Goal: Transaction & Acquisition: Purchase product/service

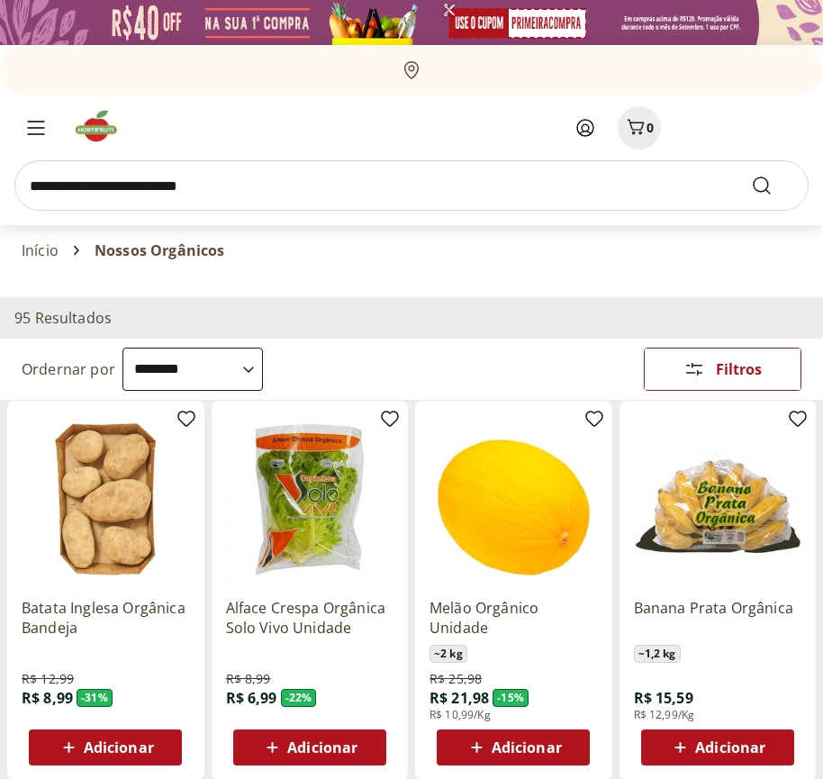
select select "**********"
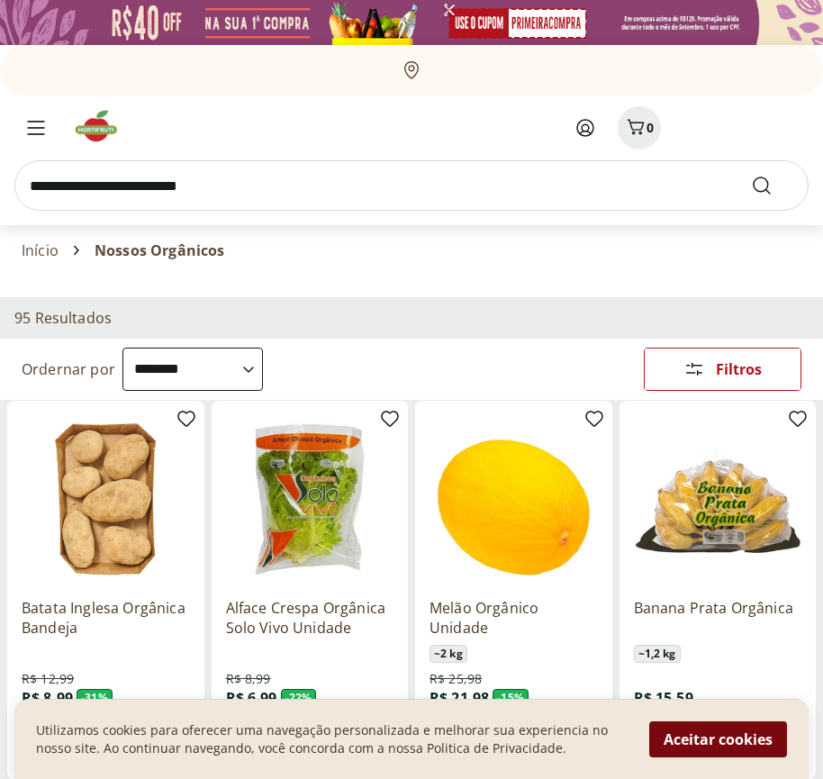
click at [718, 739] on button "Aceitar cookies" at bounding box center [718, 739] width 138 height 36
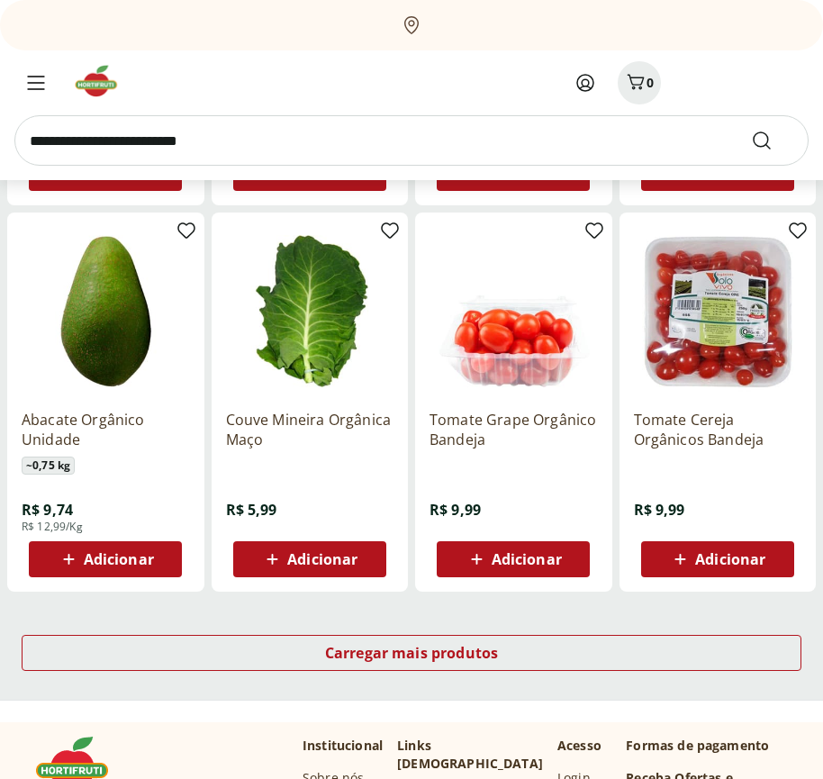
scroll to position [939, 0]
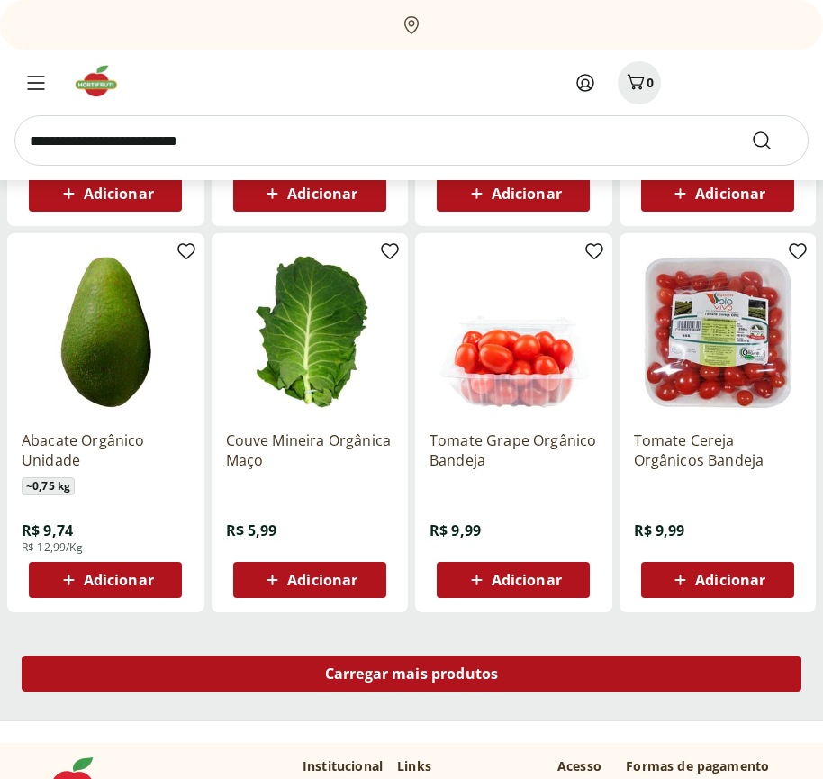
click at [411, 676] on span "Carregar mais produtos" at bounding box center [412, 673] width 174 height 14
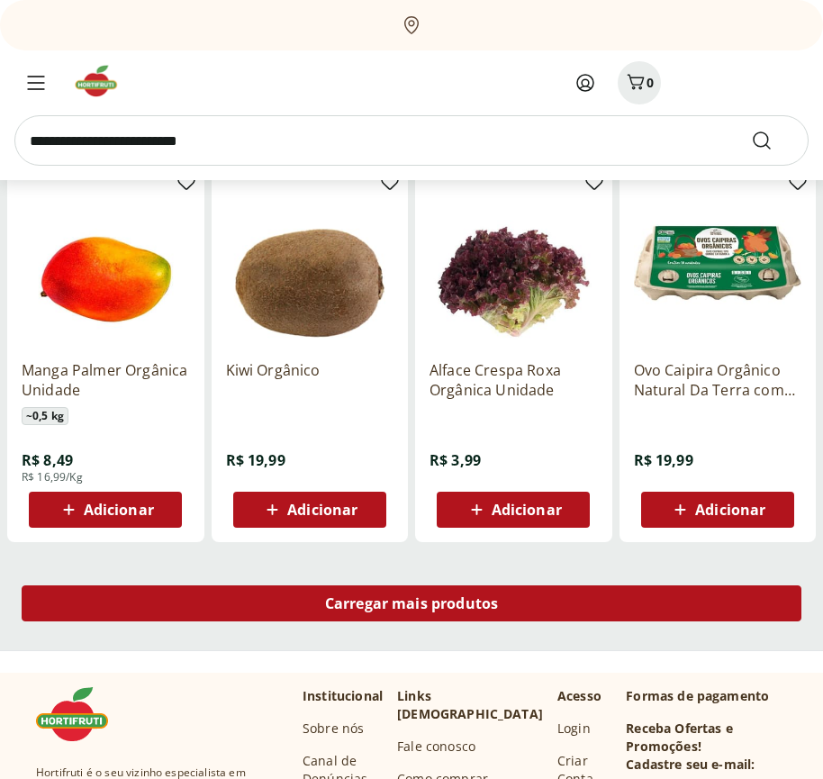
scroll to position [2103, 0]
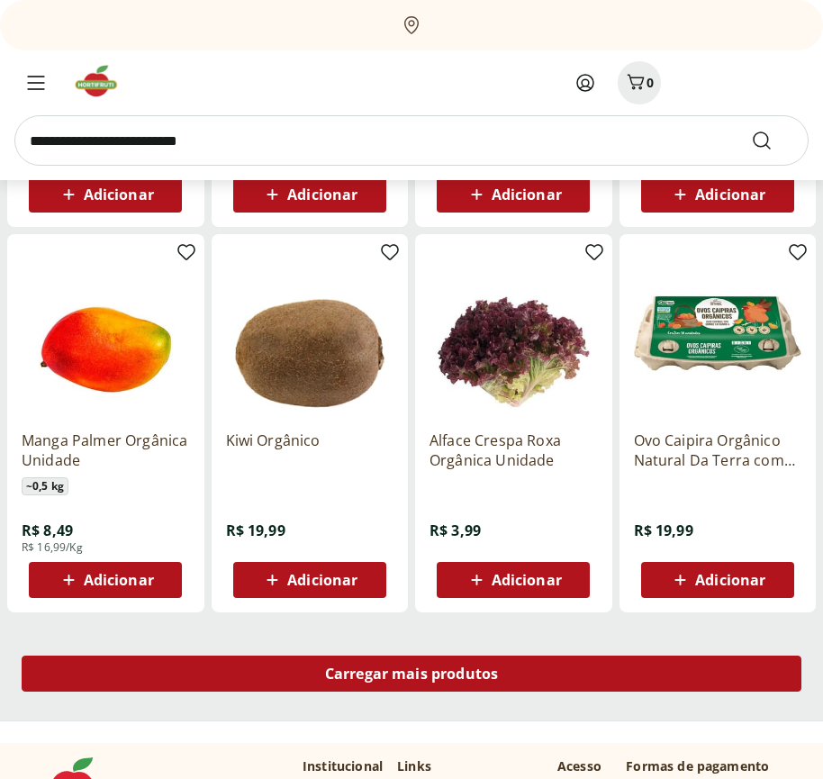
click at [411, 674] on span "Carregar mais produtos" at bounding box center [412, 673] width 174 height 14
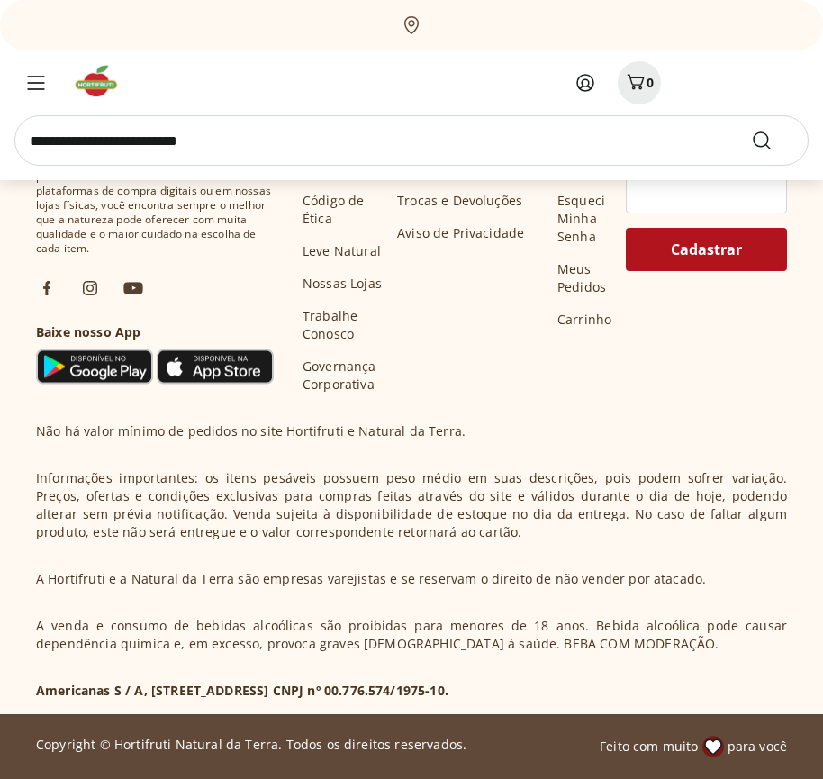
scroll to position [3268, 0]
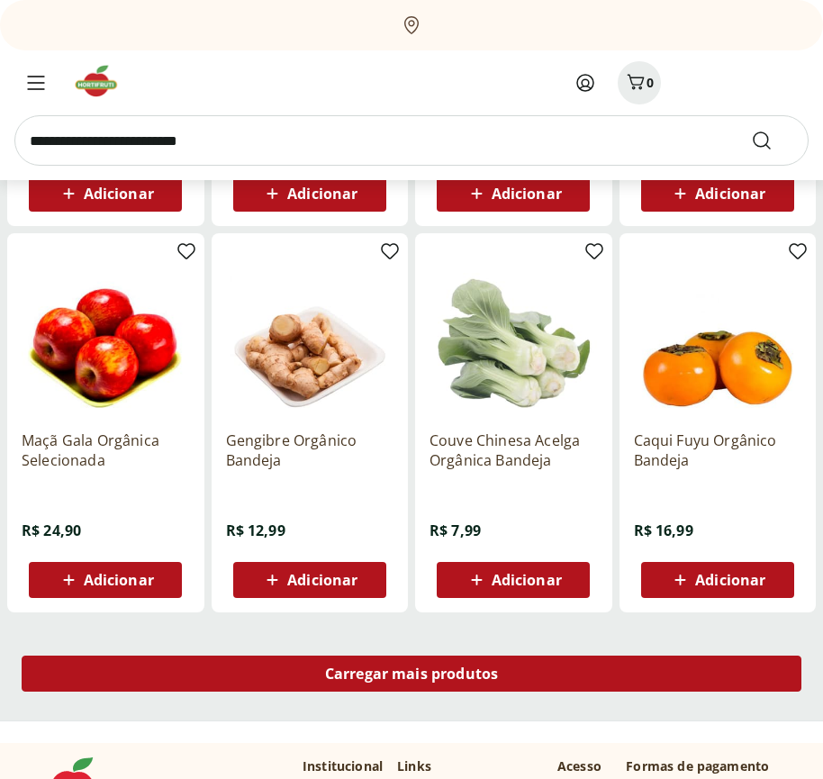
click at [411, 676] on span "Carregar mais produtos" at bounding box center [412, 673] width 174 height 14
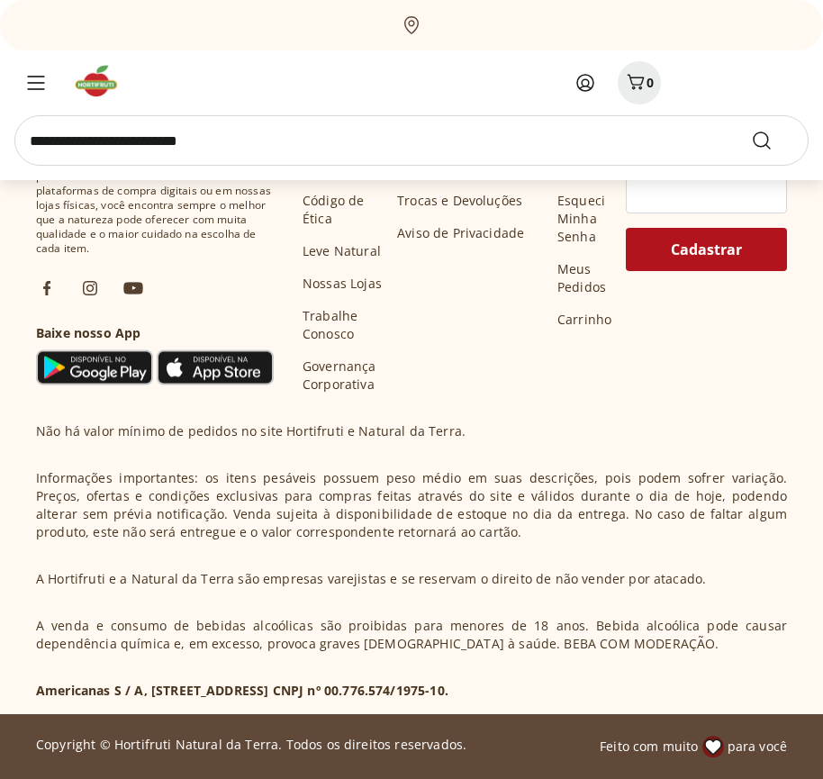
scroll to position [4433, 0]
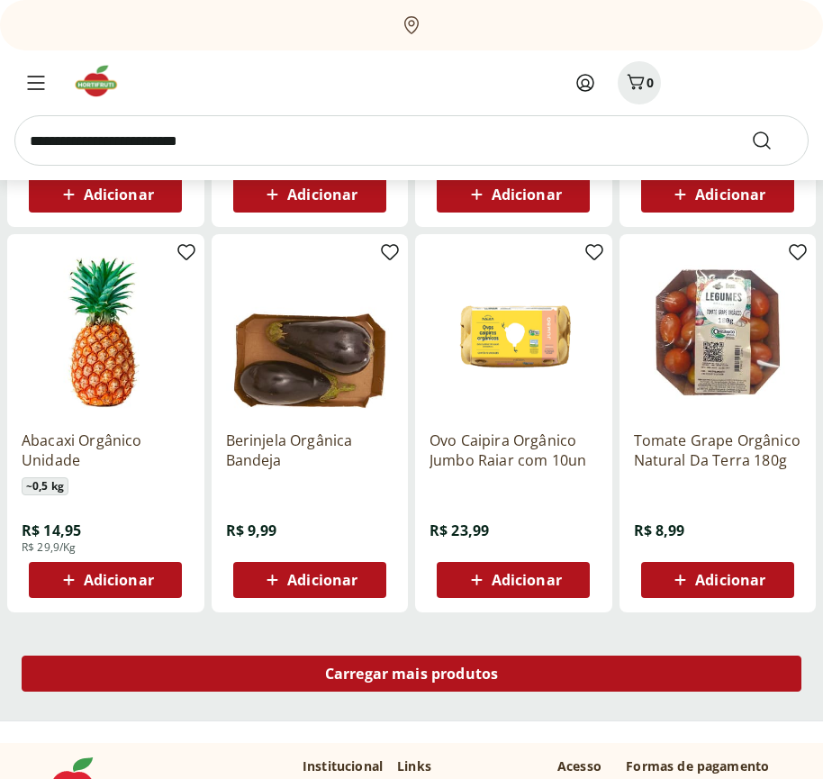
click at [411, 674] on span "Carregar mais produtos" at bounding box center [412, 673] width 174 height 14
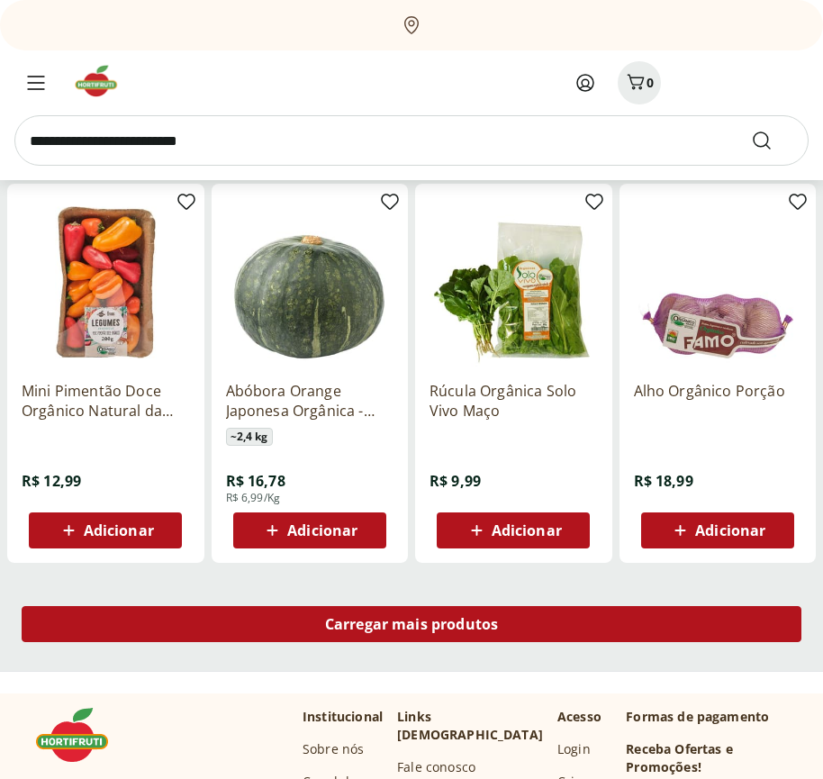
scroll to position [5598, 0]
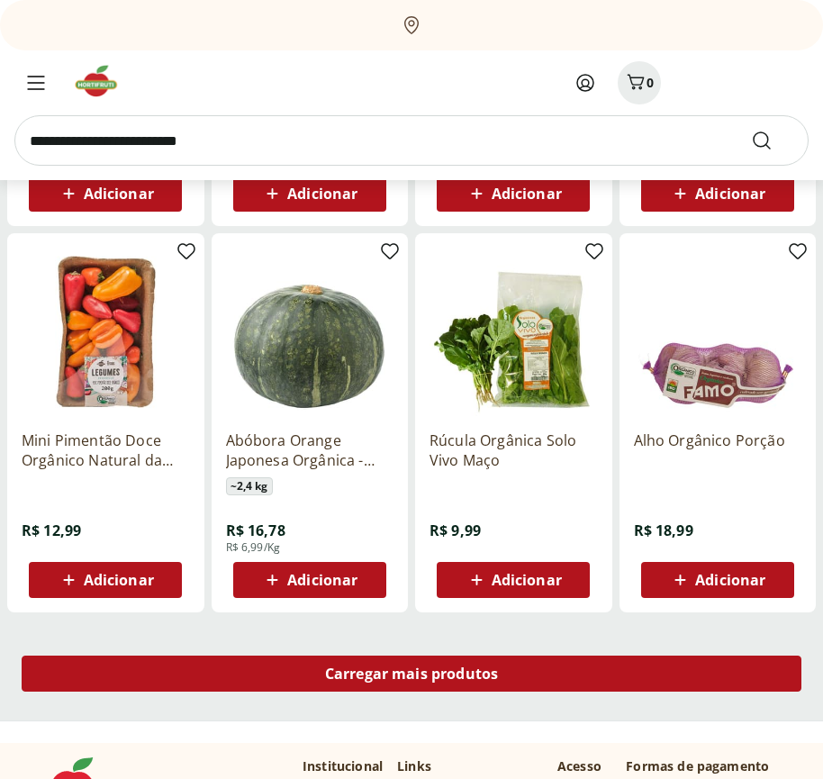
click at [411, 676] on span "Carregar mais produtos" at bounding box center [412, 673] width 174 height 14
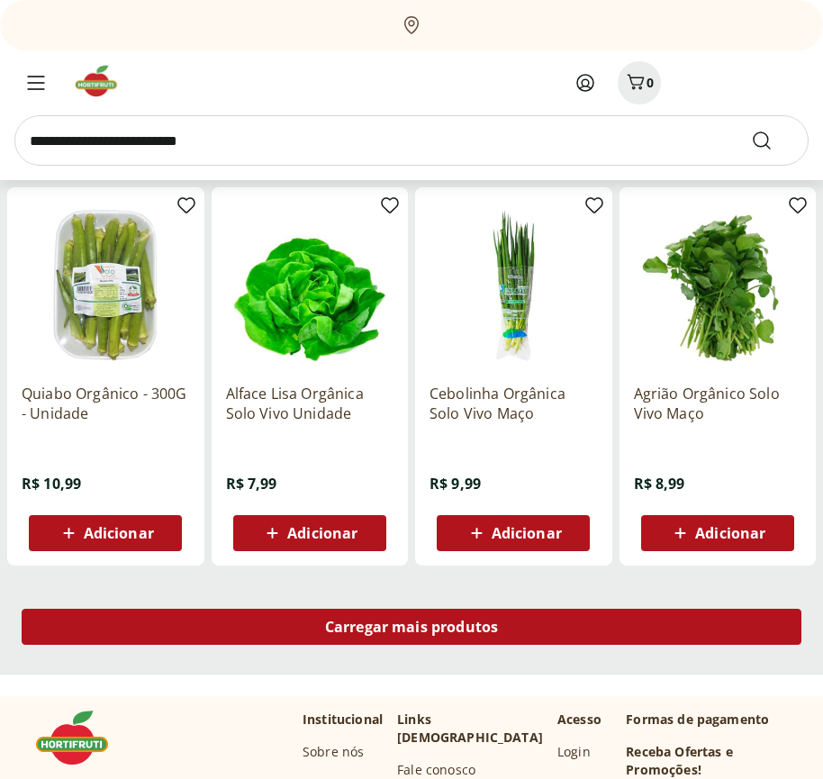
scroll to position [6762, 0]
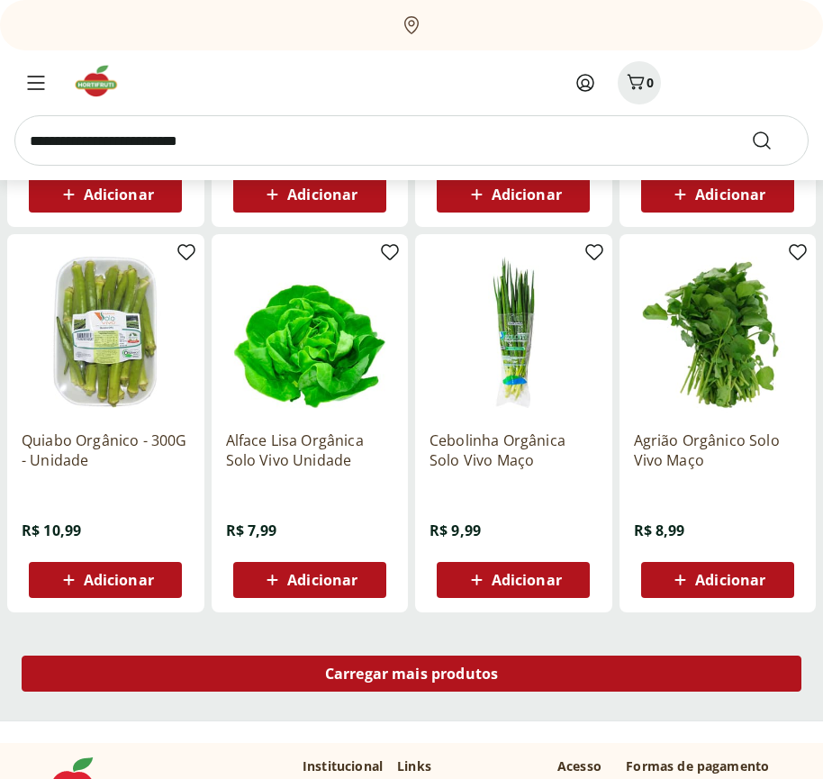
click at [411, 674] on span "Carregar mais produtos" at bounding box center [412, 673] width 174 height 14
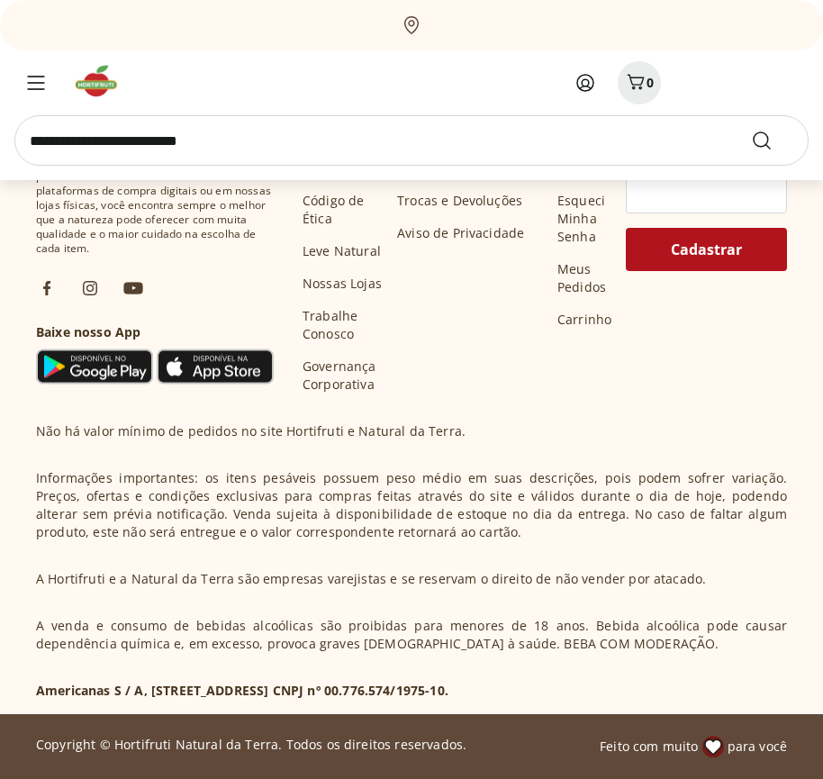
scroll to position [7927, 0]
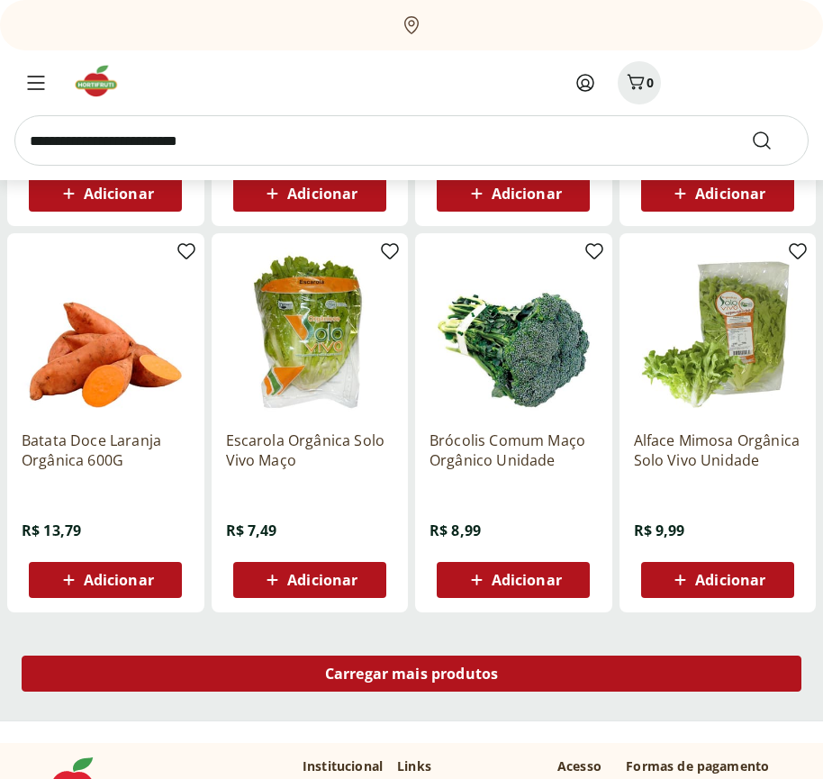
click at [411, 676] on span "Carregar mais produtos" at bounding box center [412, 673] width 174 height 14
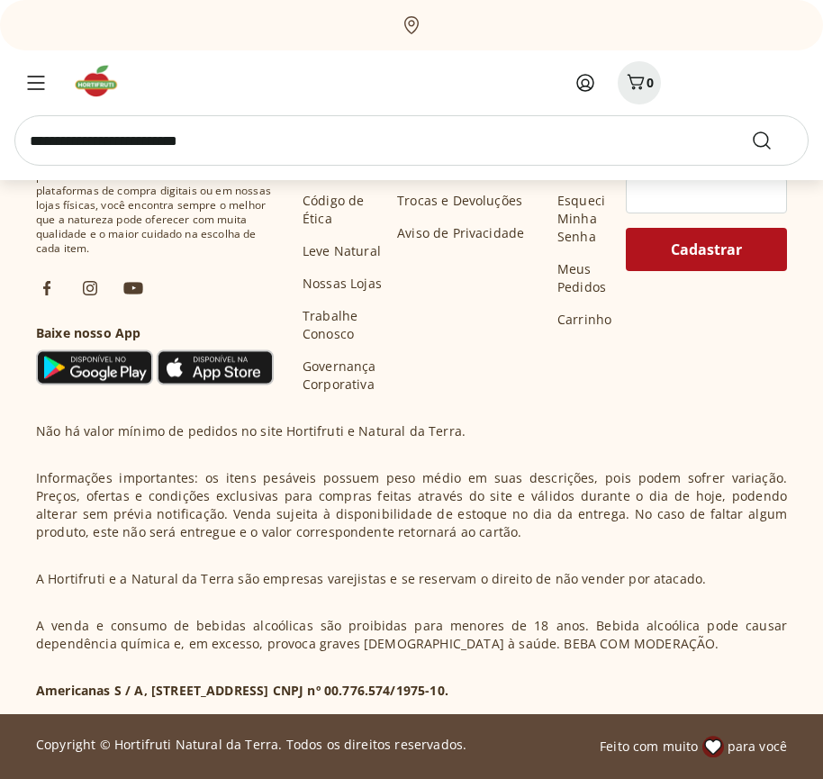
scroll to position [9066, 0]
